Goal: Information Seeking & Learning: Learn about a topic

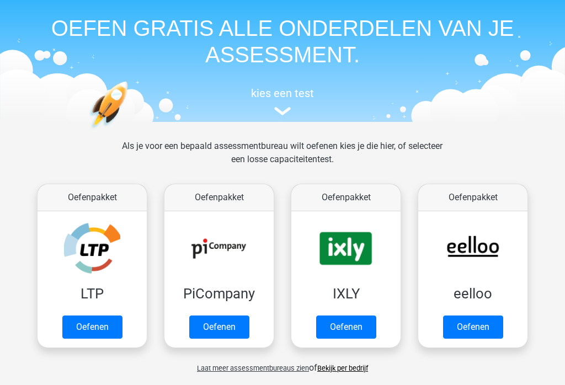
scroll to position [35, 0]
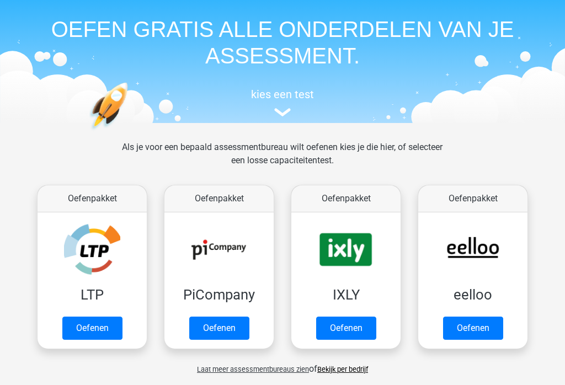
click at [85, 327] on link "Oefenen" at bounding box center [92, 328] width 60 height 23
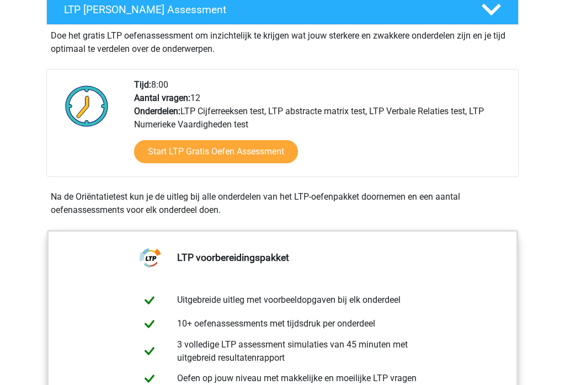
scroll to position [219, 0]
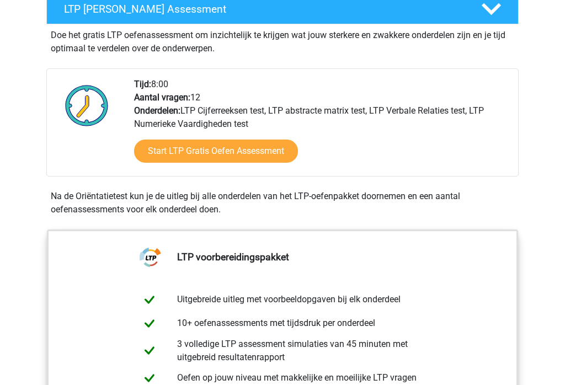
click at [268, 153] on link "Start LTP Gratis Oefen Assessment" at bounding box center [216, 151] width 164 height 23
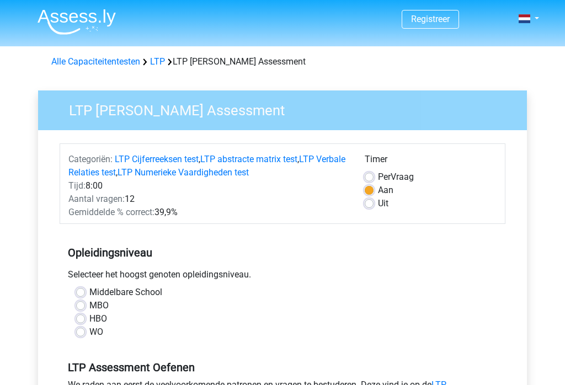
click at [89, 305] on label "MBO" at bounding box center [98, 305] width 19 height 13
click at [78, 305] on input "MBO" at bounding box center [80, 304] width 9 height 11
radio input "true"
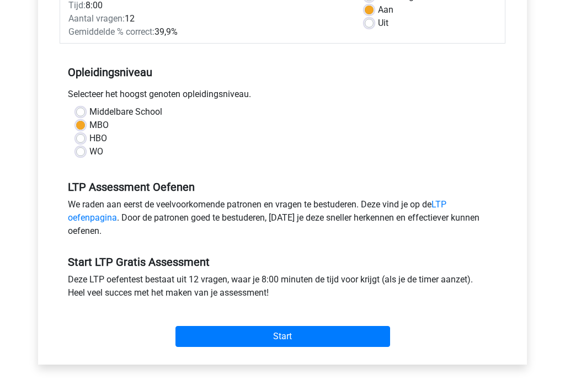
scroll to position [177, 0]
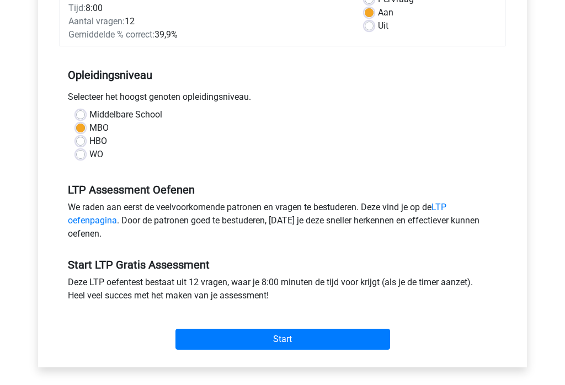
click at [363, 335] on input "Start" at bounding box center [282, 339] width 215 height 21
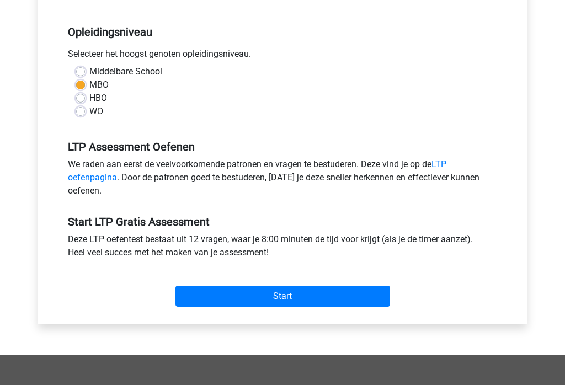
scroll to position [233, 0]
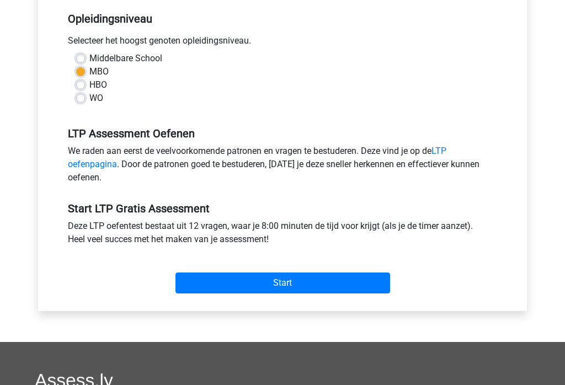
click at [335, 286] on input "Start" at bounding box center [282, 283] width 215 height 21
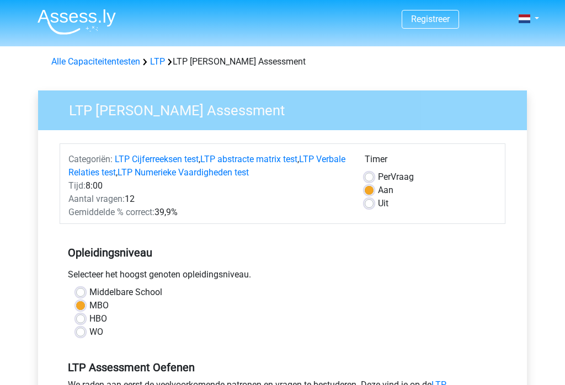
scroll to position [251, 0]
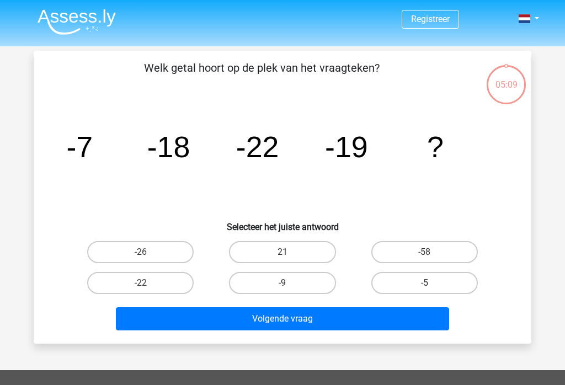
click at [307, 279] on label "-9" at bounding box center [282, 283] width 106 height 22
click at [290, 283] on input "-9" at bounding box center [286, 286] width 7 height 7
radio input "true"
click at [358, 316] on button "Volgende vraag" at bounding box center [283, 318] width 334 height 23
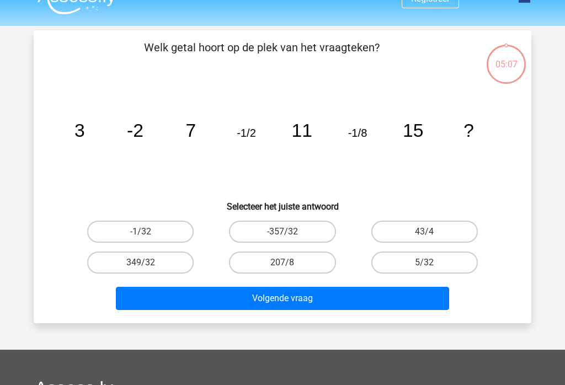
scroll to position [51, 0]
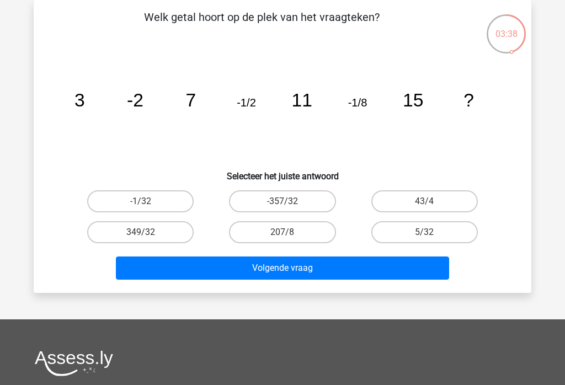
click at [174, 211] on label "-1/32" at bounding box center [140, 201] width 106 height 22
click at [148, 209] on input "-1/32" at bounding box center [144, 204] width 7 height 7
radio input "true"
click at [343, 275] on button "Volgende vraag" at bounding box center [283, 268] width 334 height 23
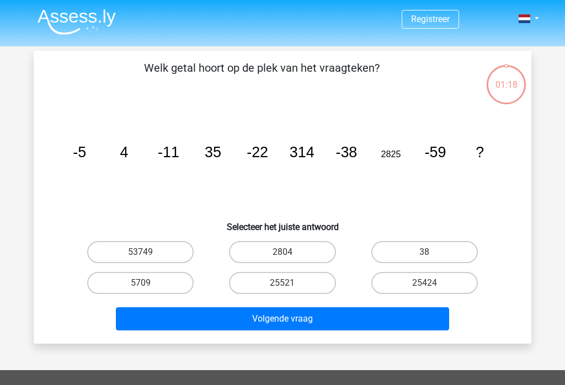
click at [413, 323] on button "Volgende vraag" at bounding box center [283, 318] width 334 height 23
click at [447, 249] on label "38" at bounding box center [424, 252] width 106 height 22
click at [431, 252] on input "38" at bounding box center [427, 255] width 7 height 7
radio input "true"
click at [413, 321] on button "Volgende vraag" at bounding box center [283, 318] width 334 height 23
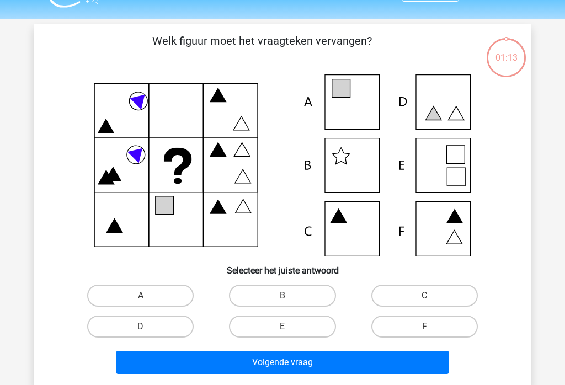
scroll to position [51, 0]
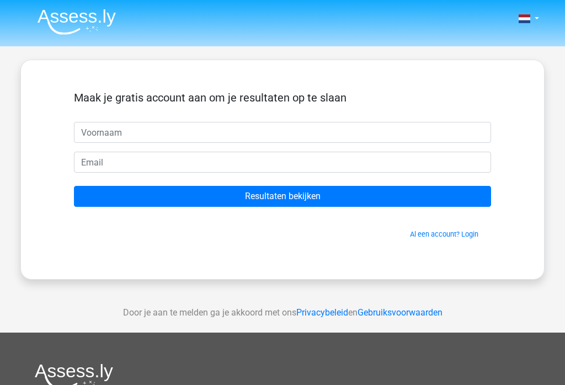
scroll to position [51, 0]
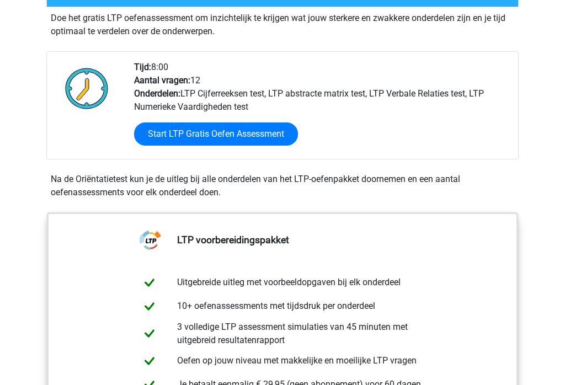
scroll to position [237, 0]
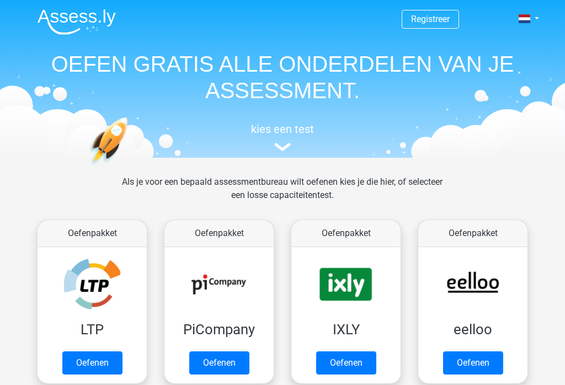
scroll to position [52, 0]
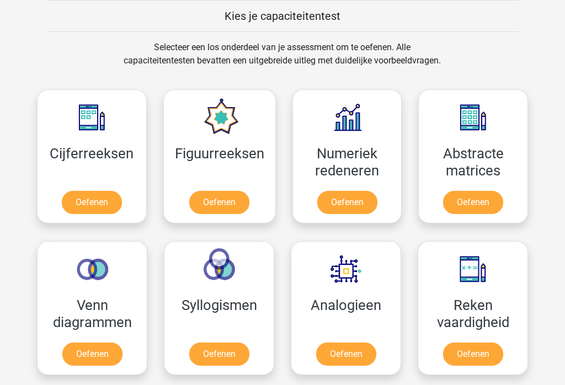
click at [89, 191] on link "Oefenen" at bounding box center [92, 202] width 60 height 23
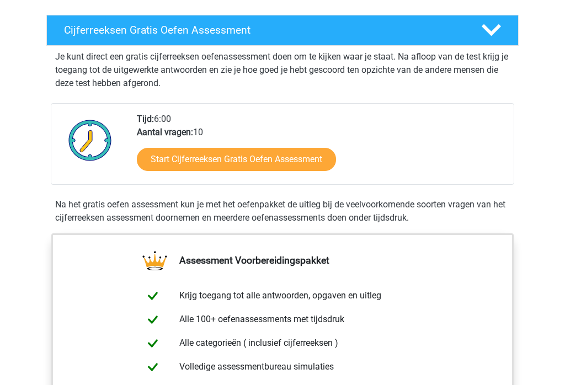
scroll to position [185, 0]
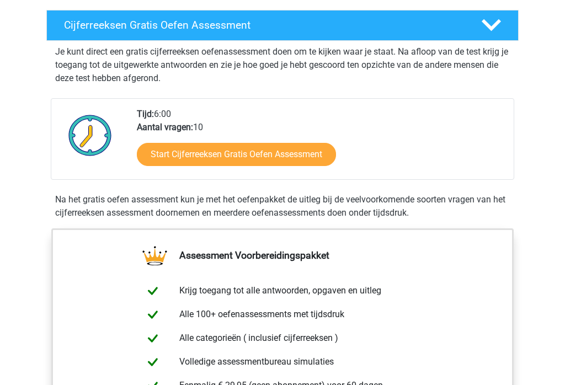
click at [302, 167] on link "Start Cijferreeksen Gratis Oefen Assessment" at bounding box center [236, 154] width 199 height 23
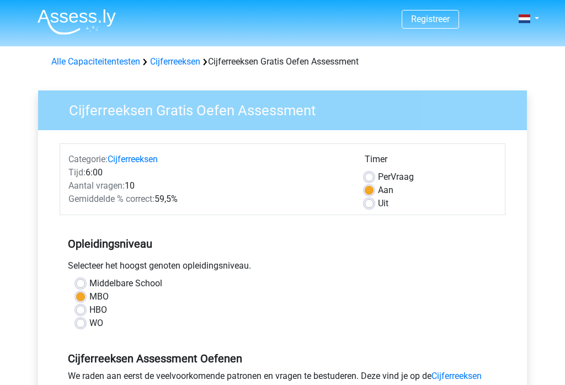
click at [150, 284] on label "Middelbare School" at bounding box center [125, 283] width 73 height 13
click at [85, 284] on input "Middelbare School" at bounding box center [80, 282] width 9 height 11
radio input "true"
click at [103, 323] on label "WO" at bounding box center [96, 323] width 14 height 13
click at [85, 323] on input "WO" at bounding box center [80, 322] width 9 height 11
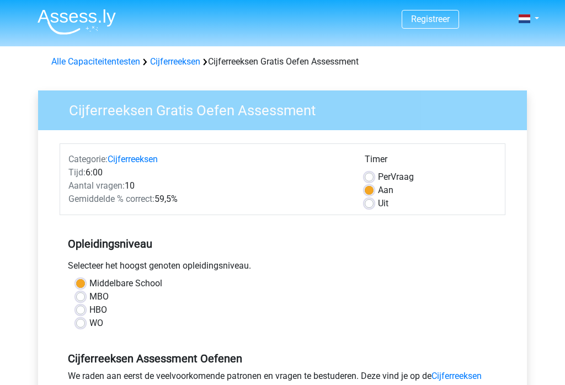
radio input "true"
click at [135, 285] on label "Middelbare School" at bounding box center [125, 283] width 73 height 13
click at [85, 285] on input "Middelbare School" at bounding box center [80, 282] width 9 height 11
radio input "true"
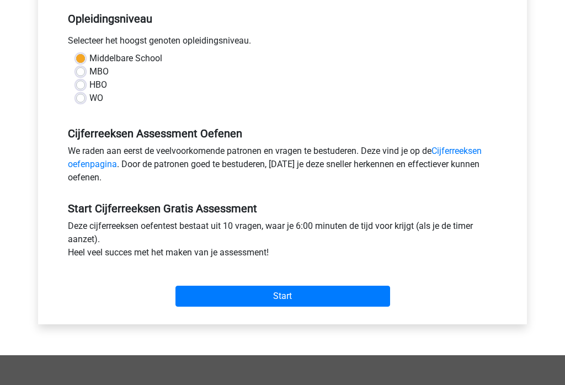
scroll to position [244, 0]
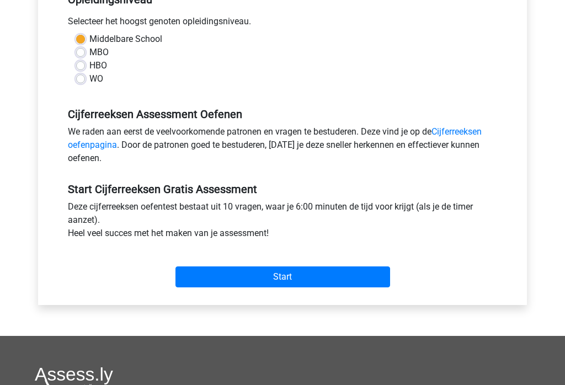
click at [322, 278] on input "Start" at bounding box center [282, 277] width 215 height 21
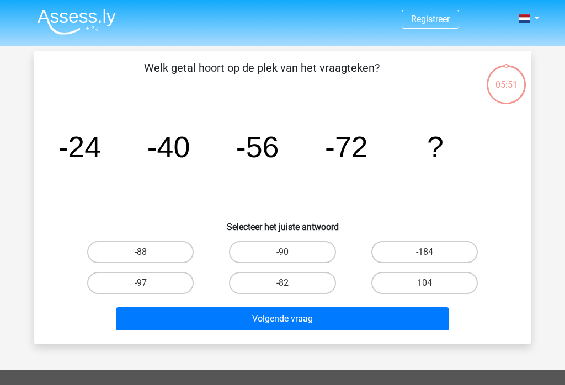
click at [162, 252] on label "-88" at bounding box center [140, 252] width 106 height 22
click at [148, 252] on input "-88" at bounding box center [144, 255] width 7 height 7
radio input "true"
click at [349, 318] on button "Volgende vraag" at bounding box center [283, 318] width 334 height 23
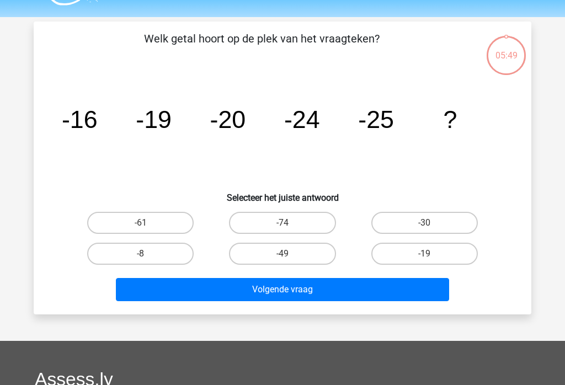
scroll to position [51, 0]
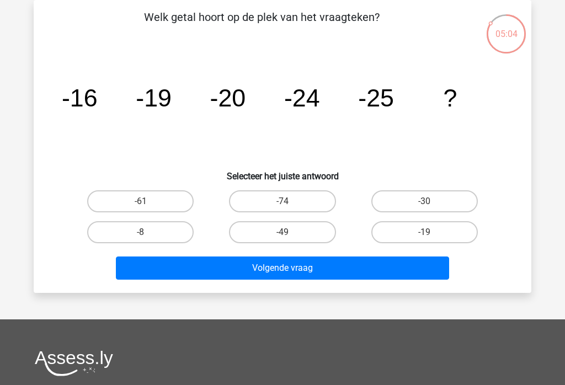
click at [429, 200] on label "-30" at bounding box center [424, 201] width 106 height 22
click at [429, 201] on input "-30" at bounding box center [427, 204] width 7 height 7
radio input "true"
click at [348, 264] on button "Volgende vraag" at bounding box center [283, 268] width 334 height 23
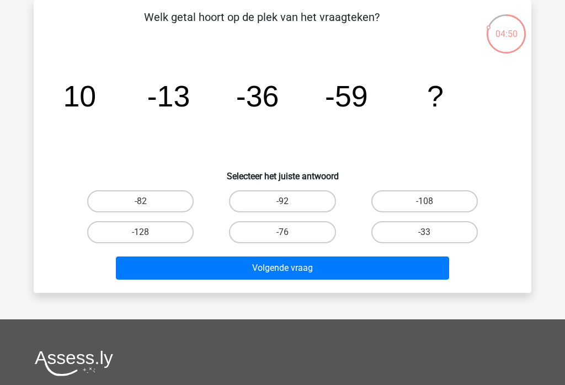
click at [162, 201] on label "-82" at bounding box center [140, 201] width 106 height 22
click at [148, 201] on input "-82" at bounding box center [144, 204] width 7 height 7
radio input "true"
click at [342, 270] on button "Volgende vraag" at bounding box center [283, 268] width 334 height 23
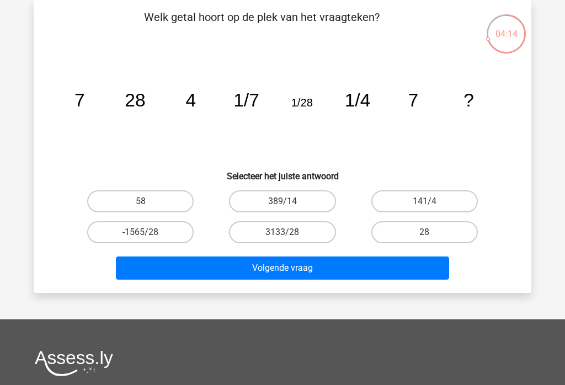
click at [432, 231] on label "28" at bounding box center [424, 232] width 106 height 22
click at [431, 232] on input "28" at bounding box center [427, 235] width 7 height 7
radio input "true"
click at [405, 273] on button "Volgende vraag" at bounding box center [283, 268] width 334 height 23
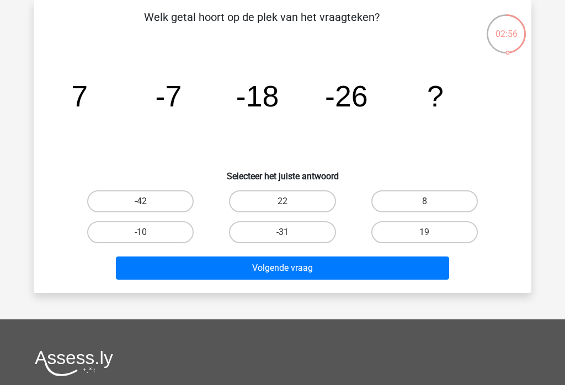
click at [312, 229] on label "-31" at bounding box center [282, 232] width 106 height 22
click at [290, 232] on input "-31" at bounding box center [286, 235] width 7 height 7
radio input "true"
click at [343, 265] on button "Volgende vraag" at bounding box center [283, 268] width 334 height 23
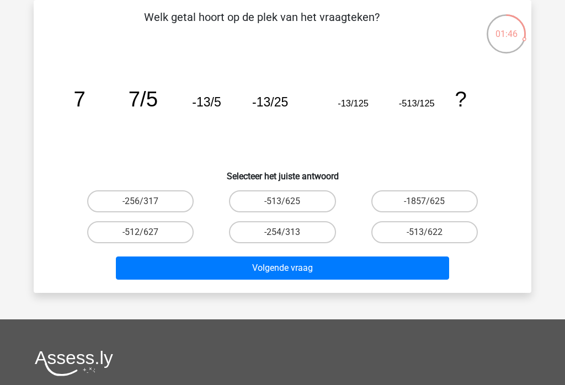
click at [443, 201] on label "-1857/625" at bounding box center [424, 201] width 106 height 22
click at [431, 201] on input "-1857/625" at bounding box center [427, 204] width 7 height 7
radio input "true"
click at [404, 271] on button "Volgende vraag" at bounding box center [283, 268] width 334 height 23
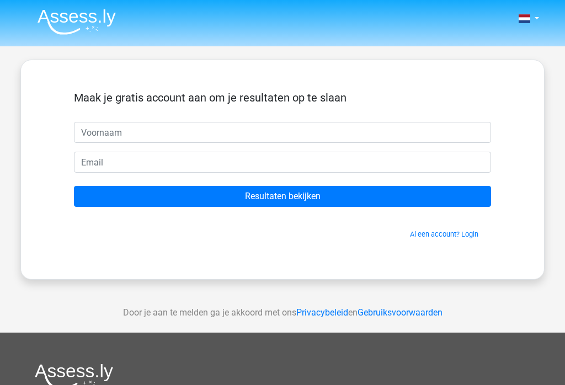
scroll to position [51, 0]
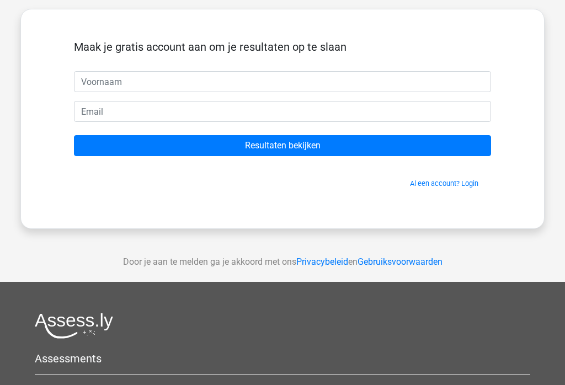
click at [348, 145] on input "Resultaten bekijken" at bounding box center [282, 145] width 417 height 21
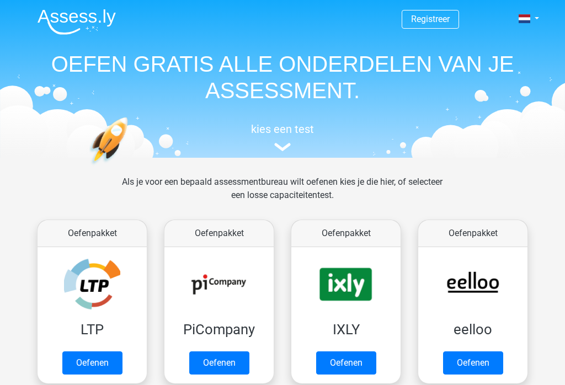
scroll to position [428, 0]
